Goal: Understand site structure: Understand site structure

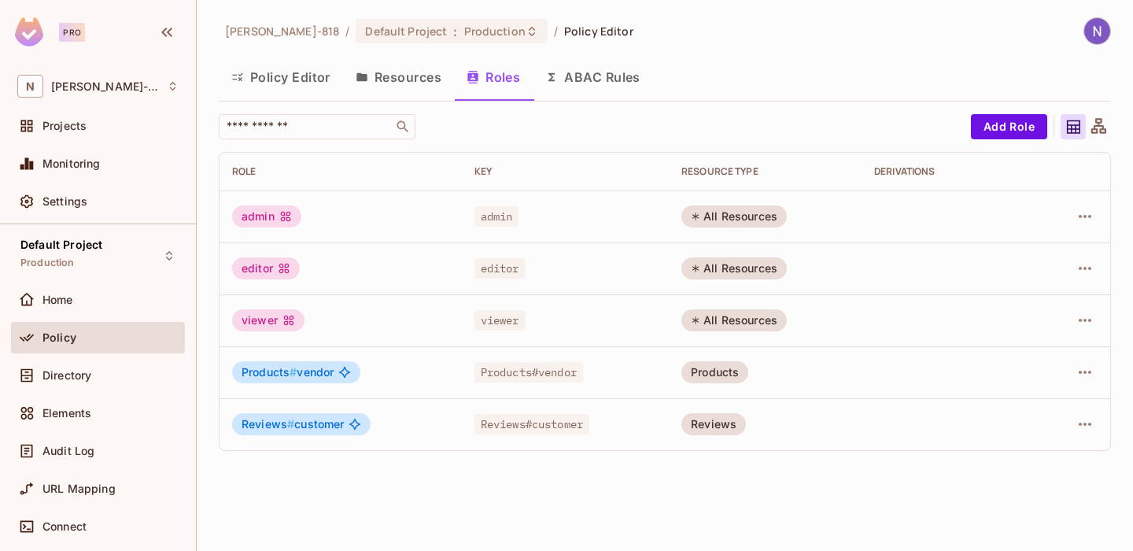
click at [776, 61] on div "Policy Editor Resources Roles ABAC Rules" at bounding box center [665, 76] width 892 height 39
click at [745, 61] on div "Policy Editor Resources Roles ABAC Rules" at bounding box center [665, 76] width 892 height 39
click at [754, 42] on div "[PERSON_NAME]-818 / Default Project : Production / Policy Editor" at bounding box center [665, 31] width 892 height 28
click at [291, 75] on button "Policy Editor" at bounding box center [281, 76] width 124 height 39
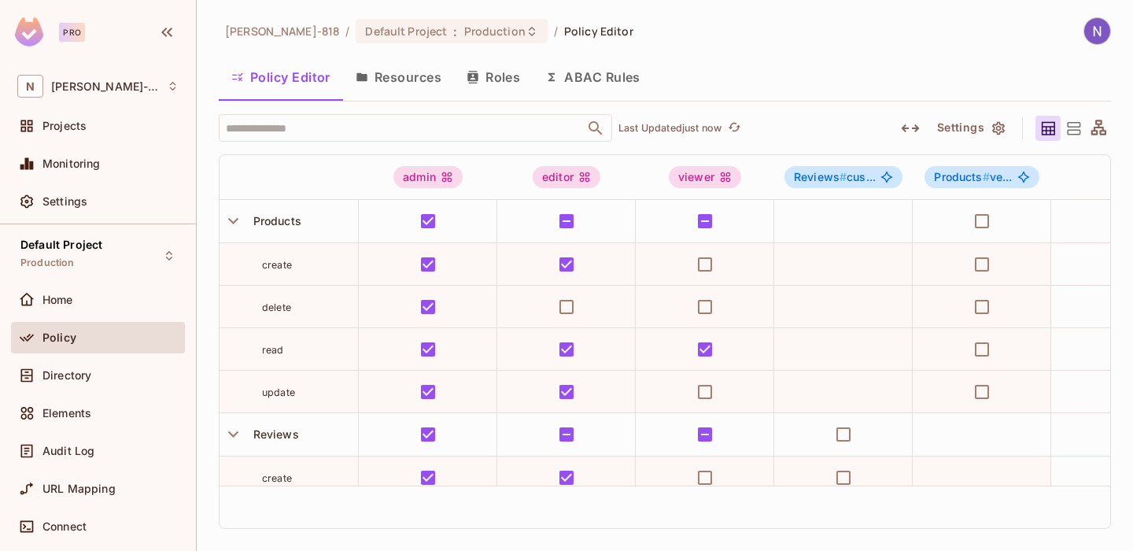
click at [756, 44] on div "[PERSON_NAME]-818 / Default Project : Production / Policy Editor" at bounding box center [665, 31] width 892 height 28
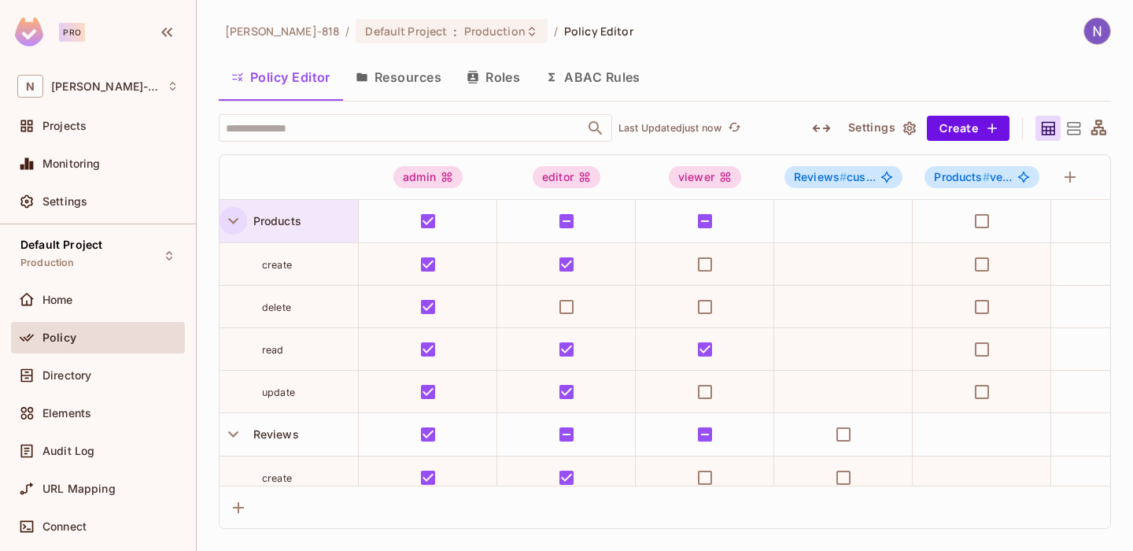
click at [234, 218] on icon "button" at bounding box center [233, 220] width 21 height 21
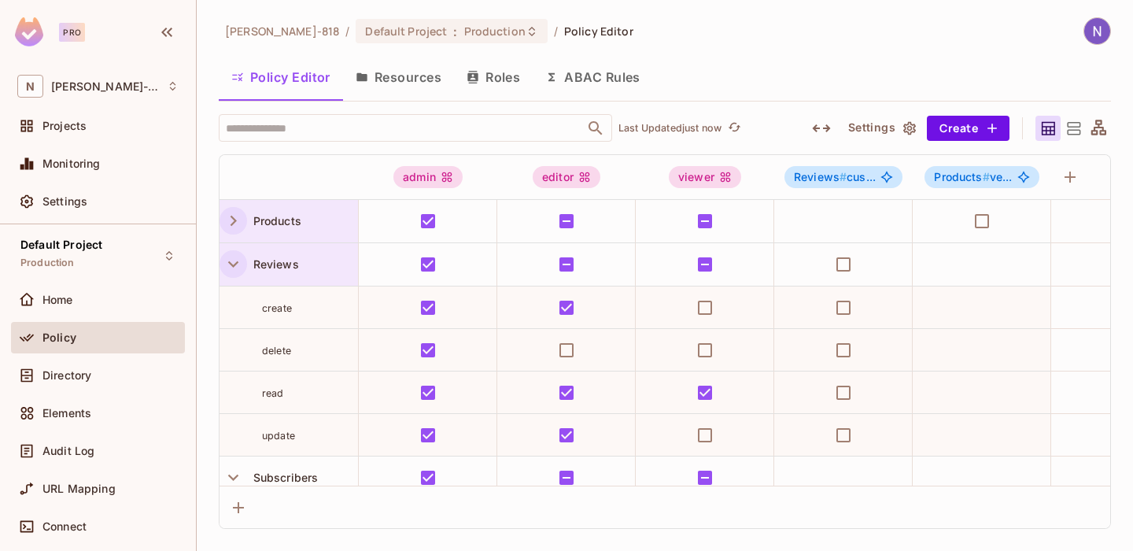
click at [228, 260] on icon "button" at bounding box center [233, 263] width 21 height 21
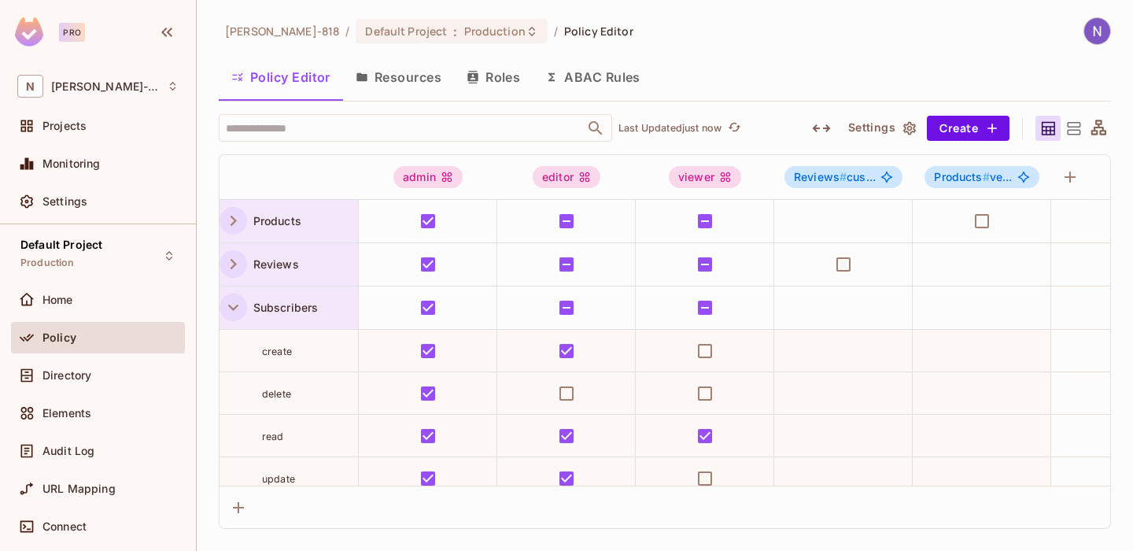
click at [237, 303] on icon "button" at bounding box center [233, 307] width 21 height 21
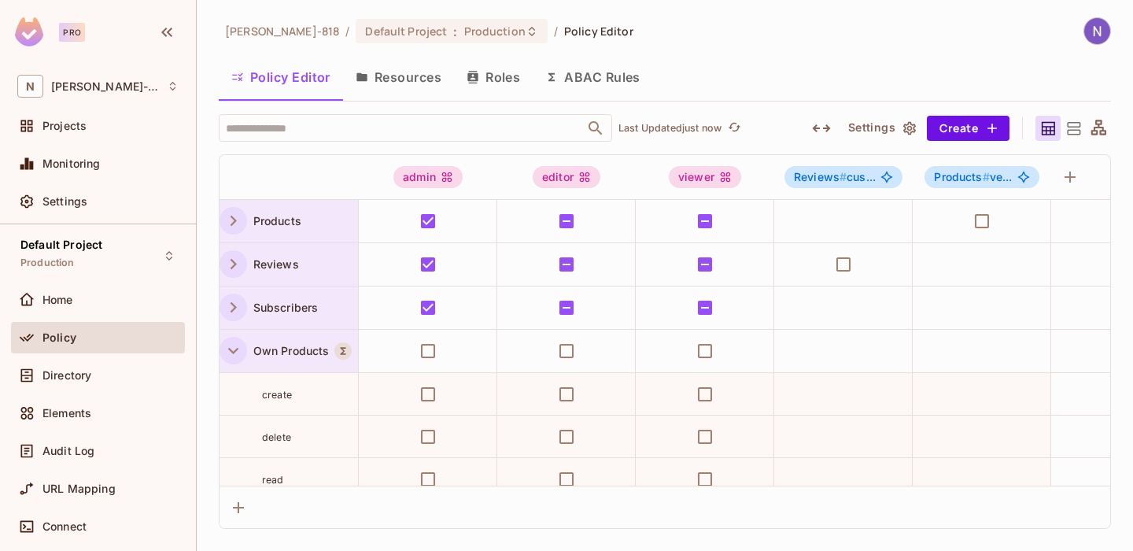
click at [234, 348] on icon "button" at bounding box center [233, 350] width 21 height 21
click at [228, 400] on icon "button" at bounding box center [233, 393] width 21 height 21
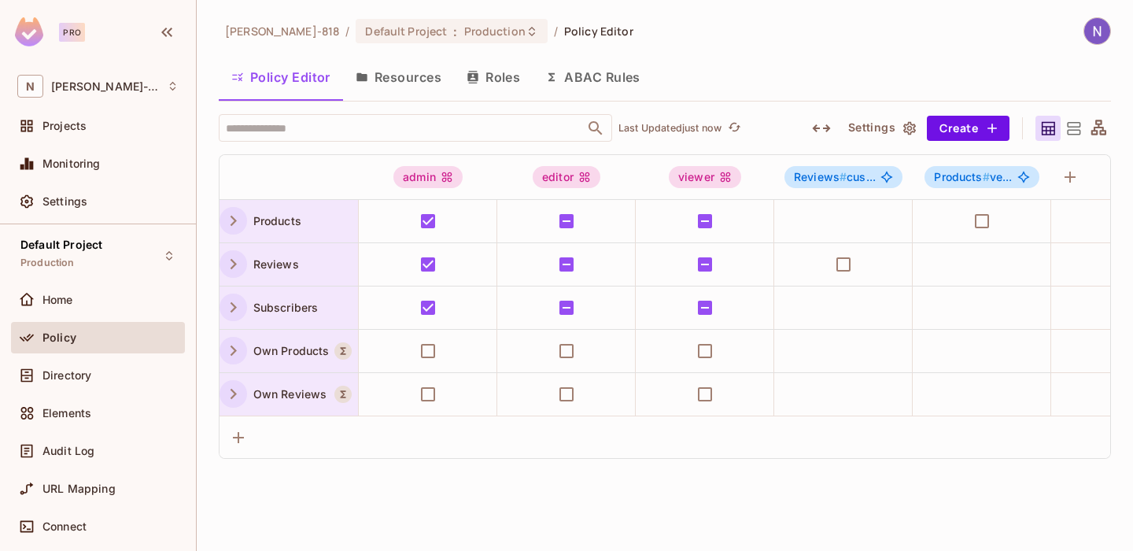
click at [1066, 128] on icon at bounding box center [1073, 129] width 20 height 20
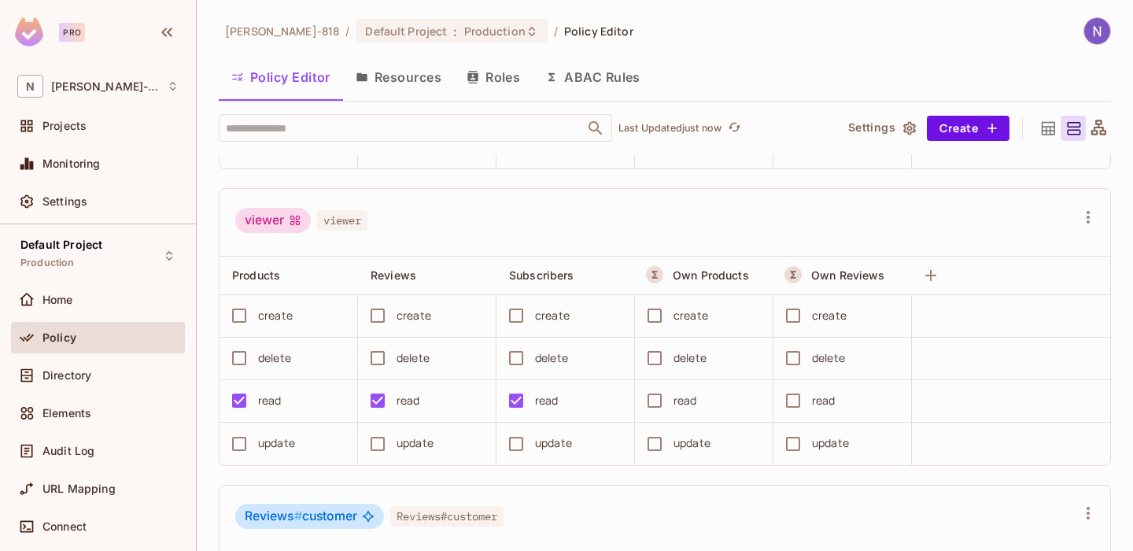
scroll to position [558, 0]
click at [1041, 127] on icon at bounding box center [1047, 127] width 13 height 13
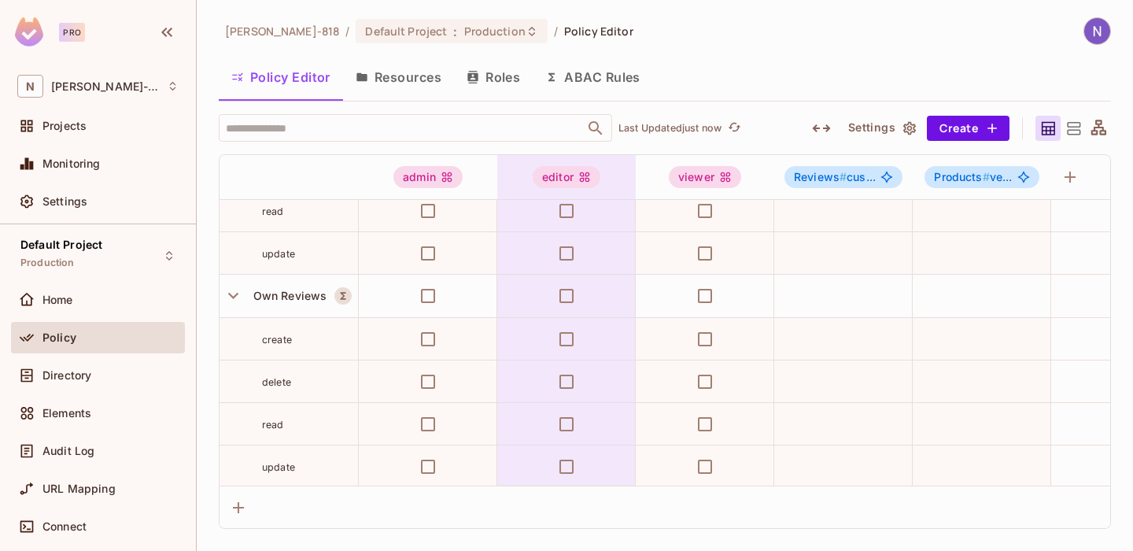
scroll to position [792, 0]
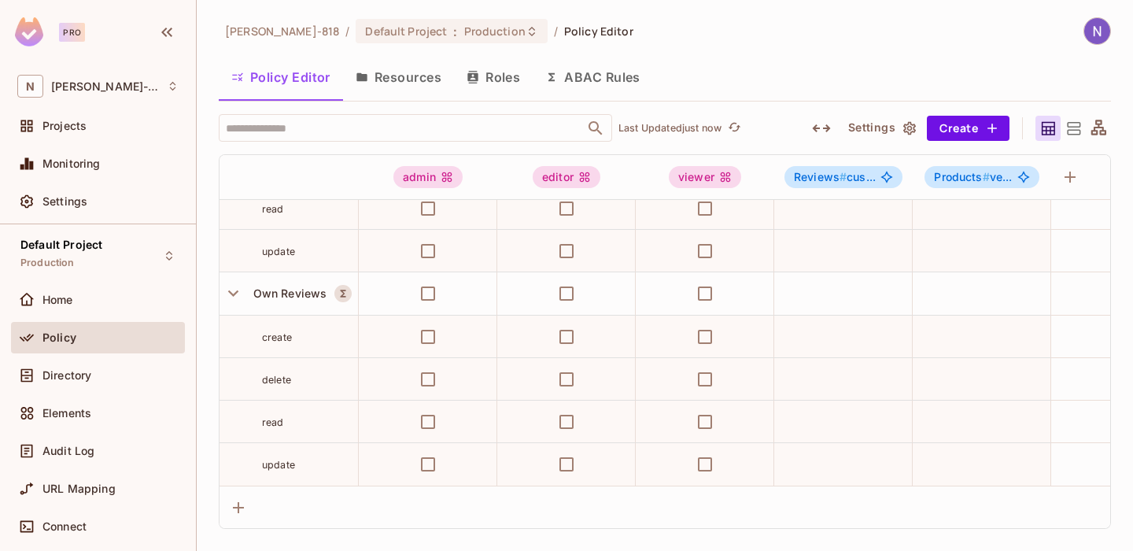
click at [782, 68] on div "Policy Editor Resources Roles ABAC Rules" at bounding box center [665, 76] width 892 height 39
